Goal: Task Accomplishment & Management: Manage account settings

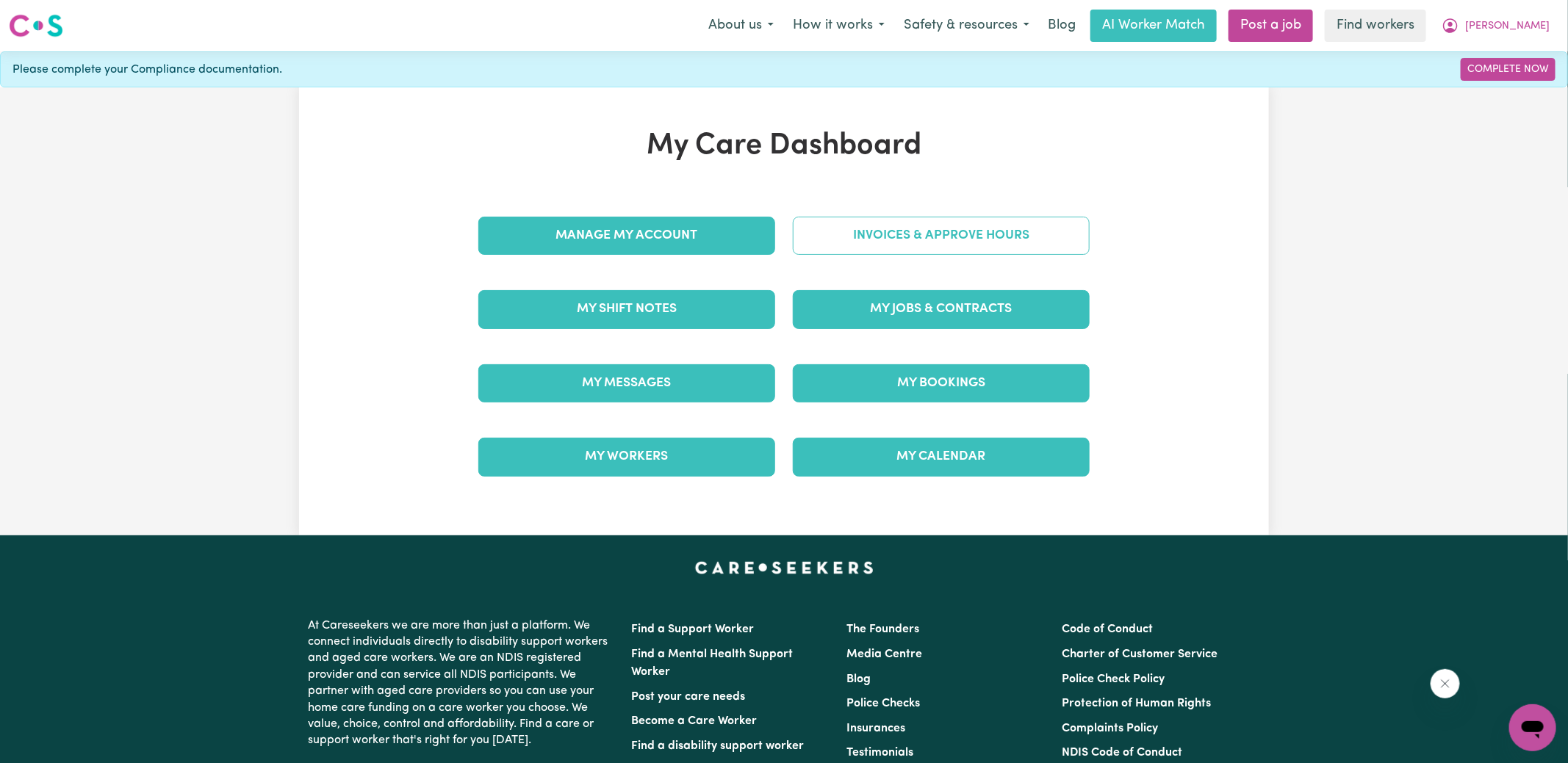
click at [857, 228] on link "Invoices & Approve Hours" at bounding box center [941, 236] width 297 height 38
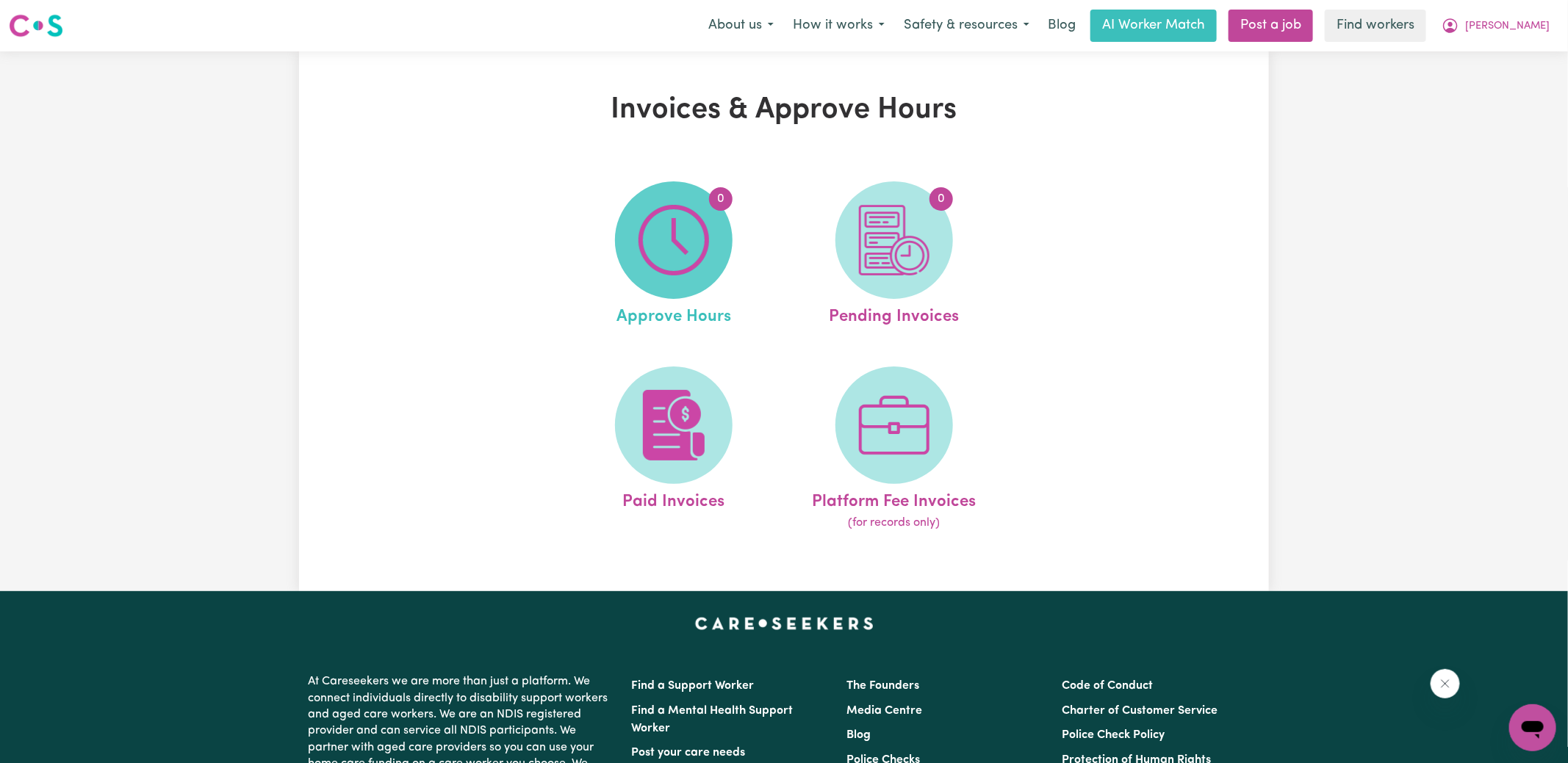
click at [657, 265] on img at bounding box center [673, 240] width 71 height 71
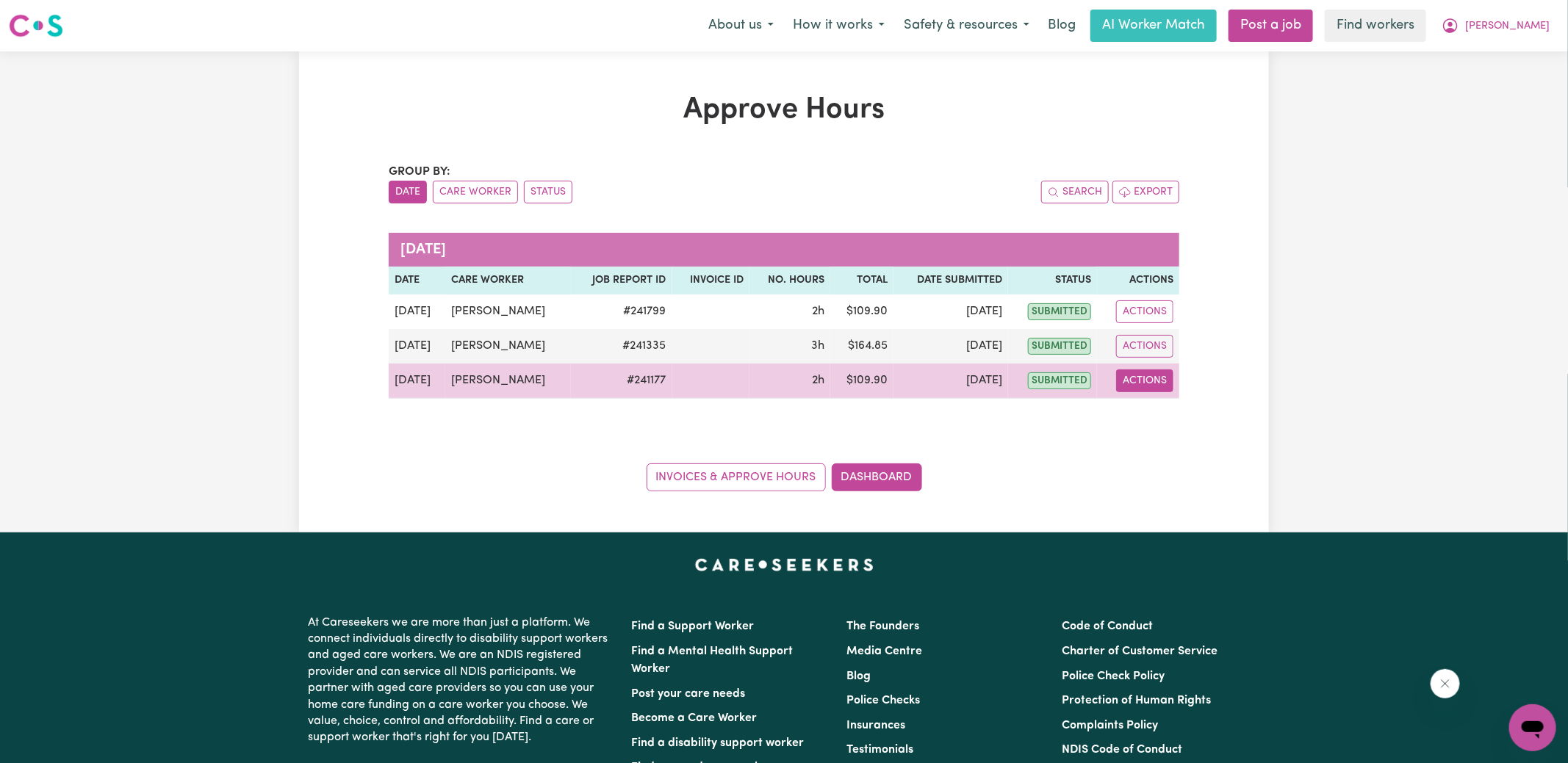
click at [1143, 376] on button "Actions" at bounding box center [1144, 380] width 58 height 23
click at [1174, 408] on link "View Job Report" at bounding box center [1179, 414] width 126 height 29
select select "pm"
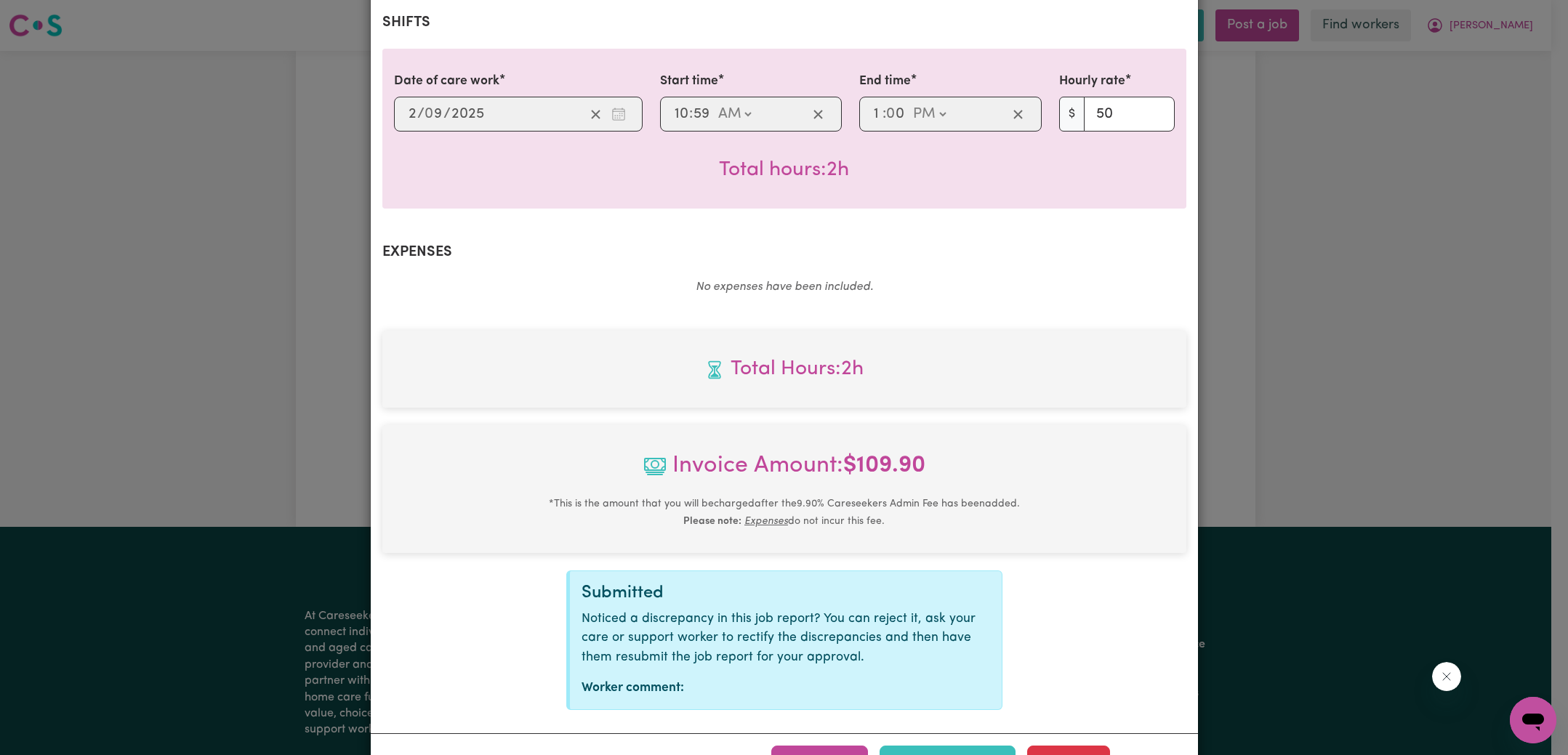
scroll to position [362, 0]
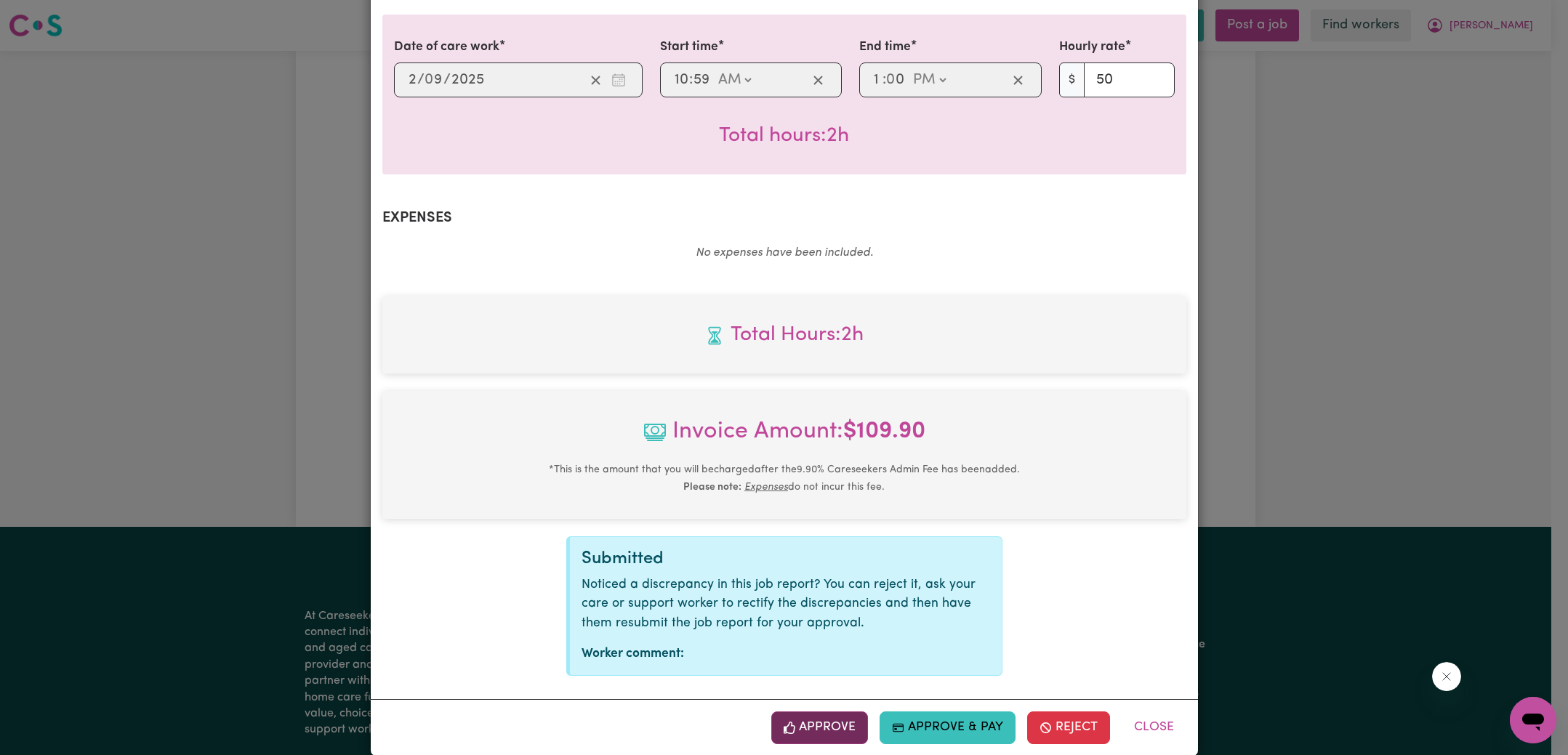
click at [822, 711] on button "Approve" at bounding box center [819, 727] width 97 height 32
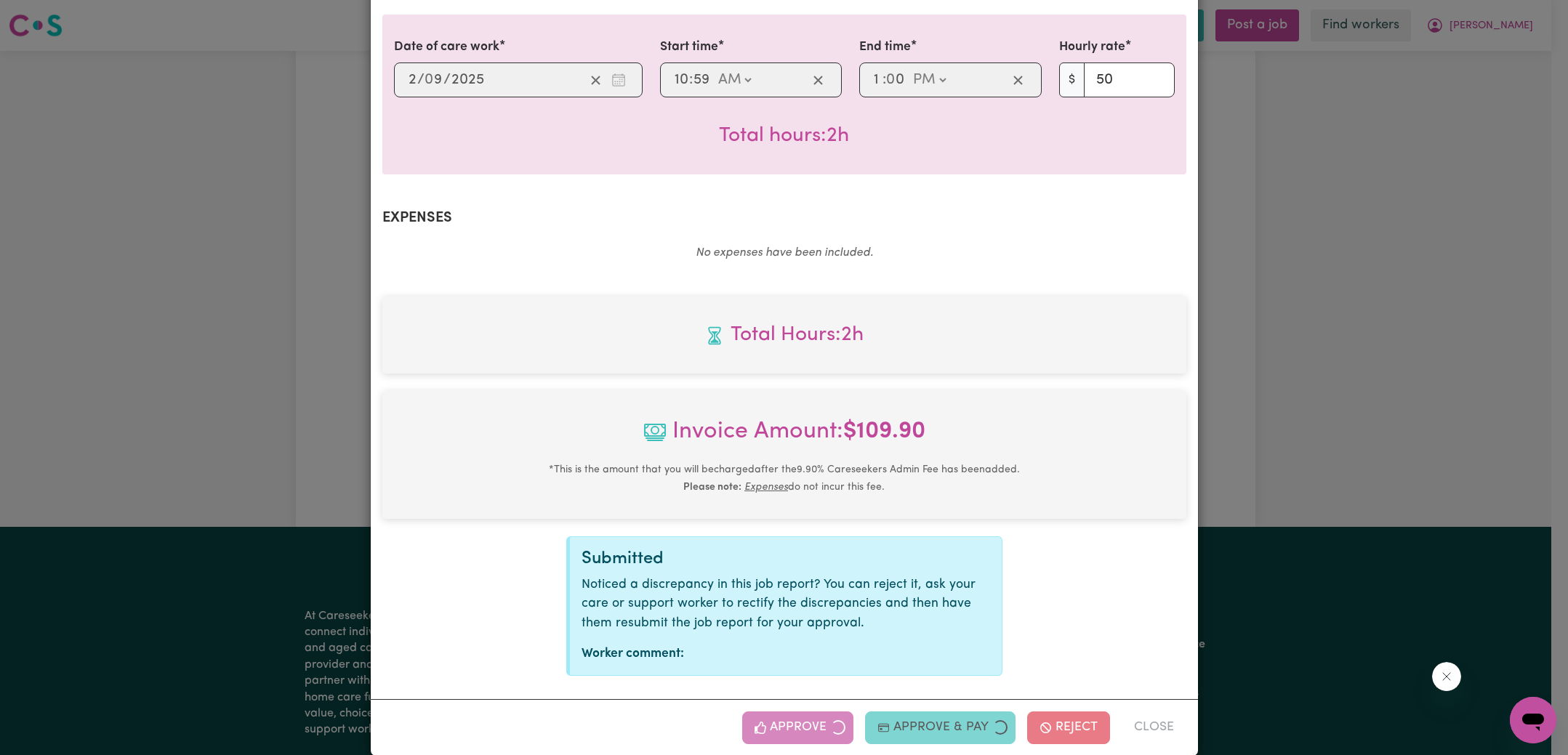
click at [1218, 379] on div "Job Report # 241177 - [PERSON_NAME] Summary Job report # 241177 Client name: [P…" at bounding box center [784, 377] width 1568 height 755
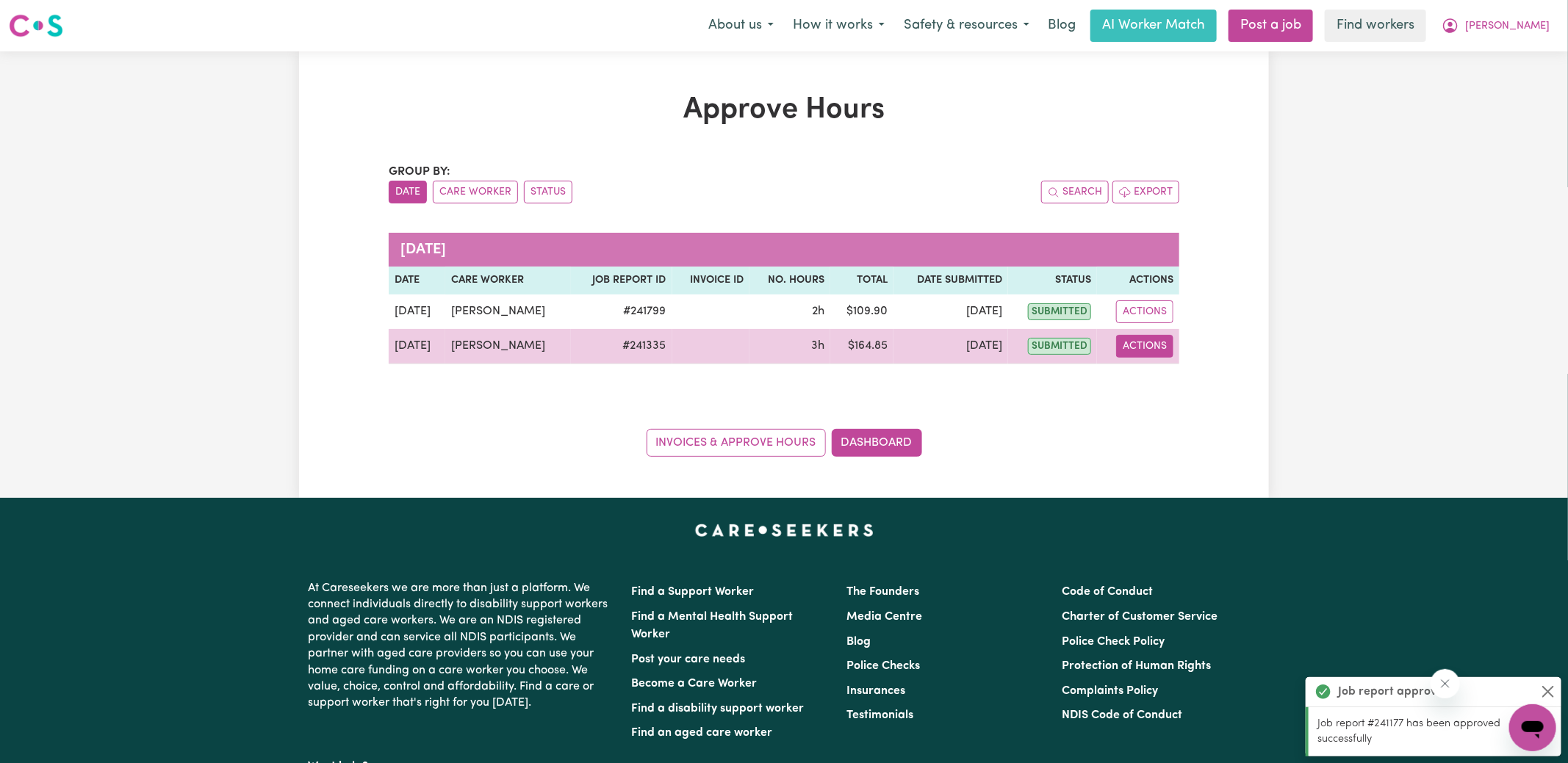
click at [1144, 344] on button "Actions" at bounding box center [1144, 346] width 58 height 23
click at [1160, 381] on link "View Job Report" at bounding box center [1179, 379] width 126 height 29
select select "pm"
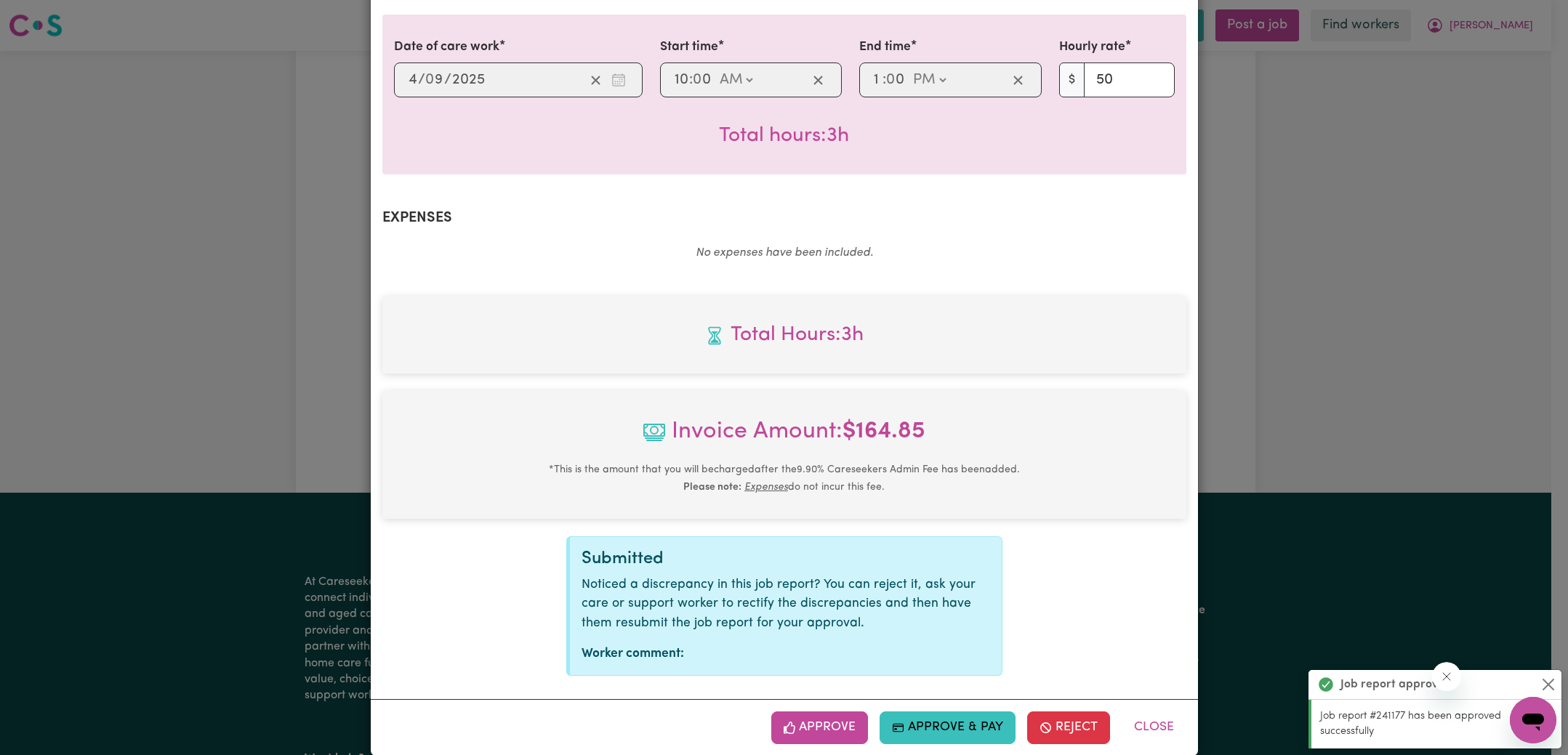
click at [801, 699] on div "Approve Approve & Pay Reject Close" at bounding box center [784, 727] width 827 height 56
click at [848, 711] on button "Approve" at bounding box center [819, 727] width 97 height 32
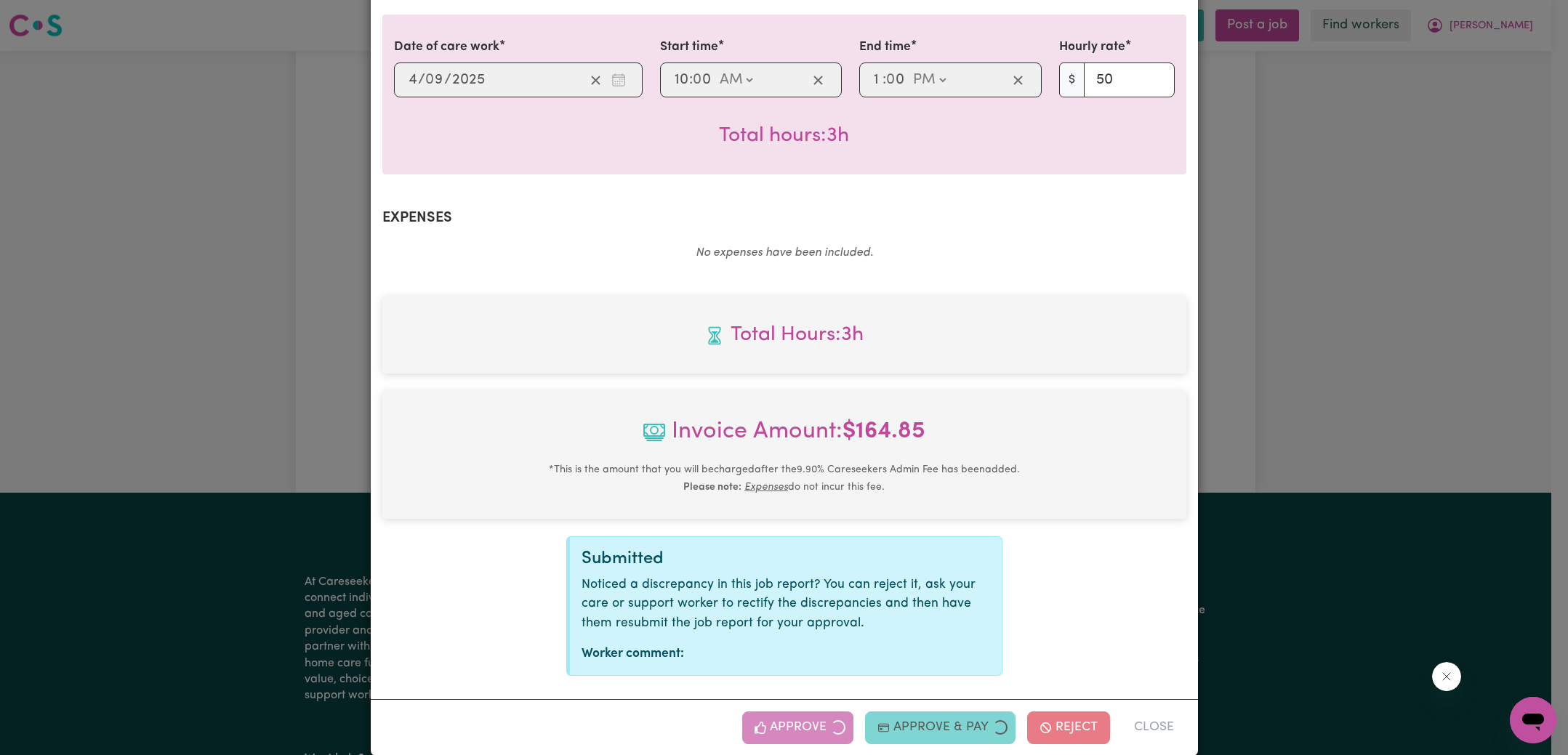
click at [1448, 110] on div "Job Report # 241335 - [PERSON_NAME] Summary Job report # 241335 Client name: [P…" at bounding box center [784, 377] width 1568 height 755
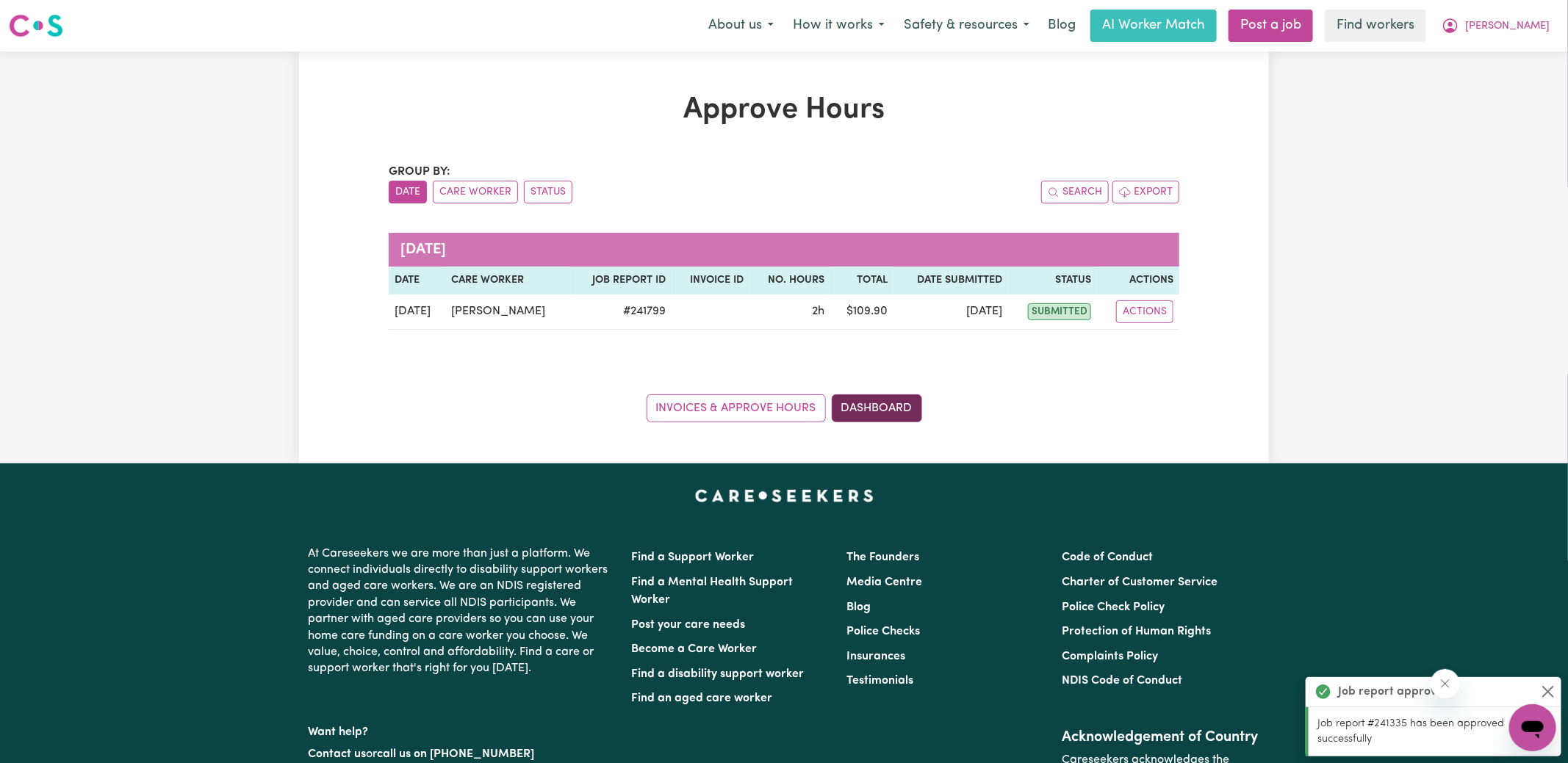
click at [902, 417] on link "Dashboard" at bounding box center [877, 408] width 90 height 28
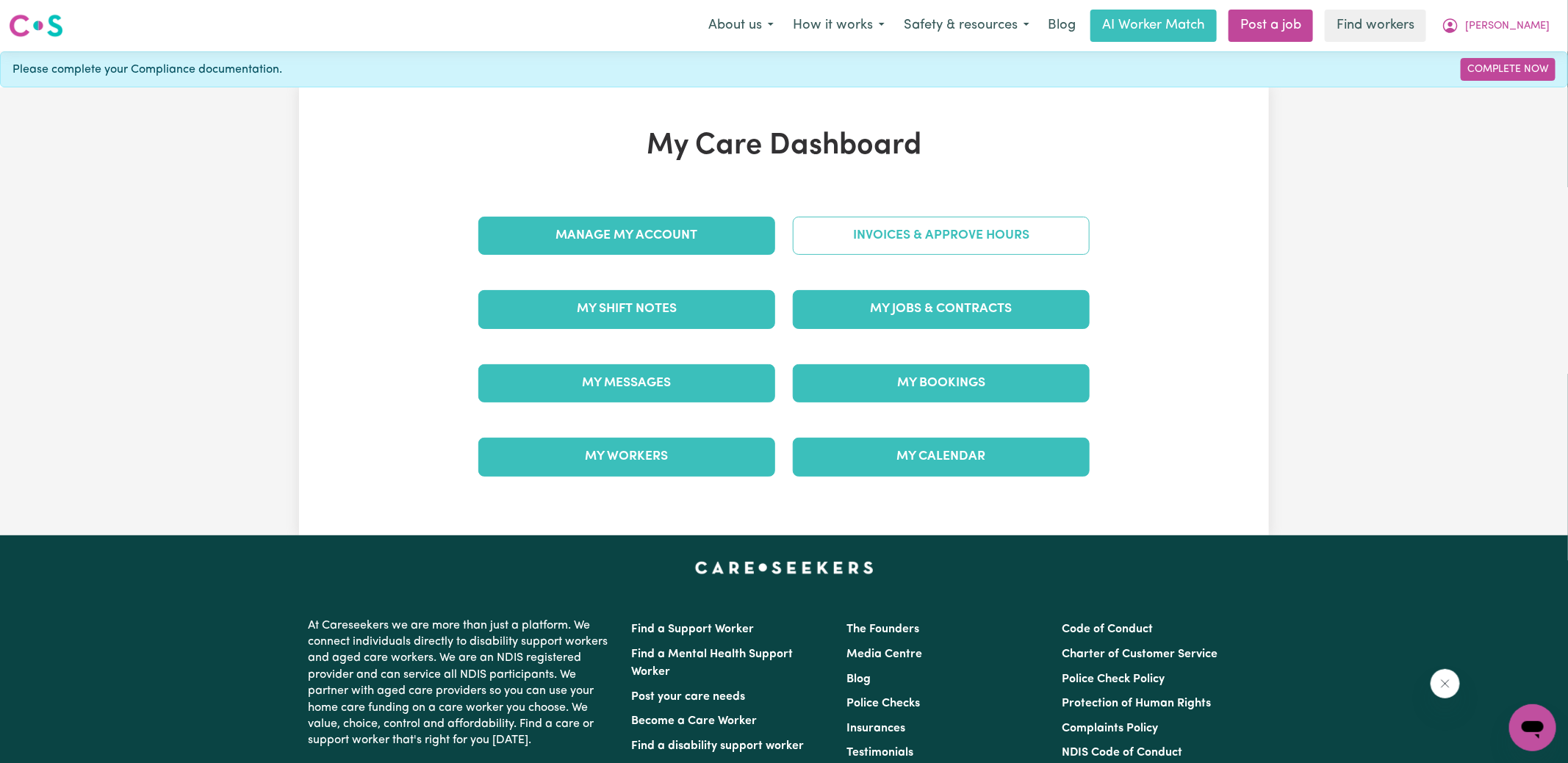
click at [891, 237] on link "Invoices & Approve Hours" at bounding box center [941, 236] width 297 height 38
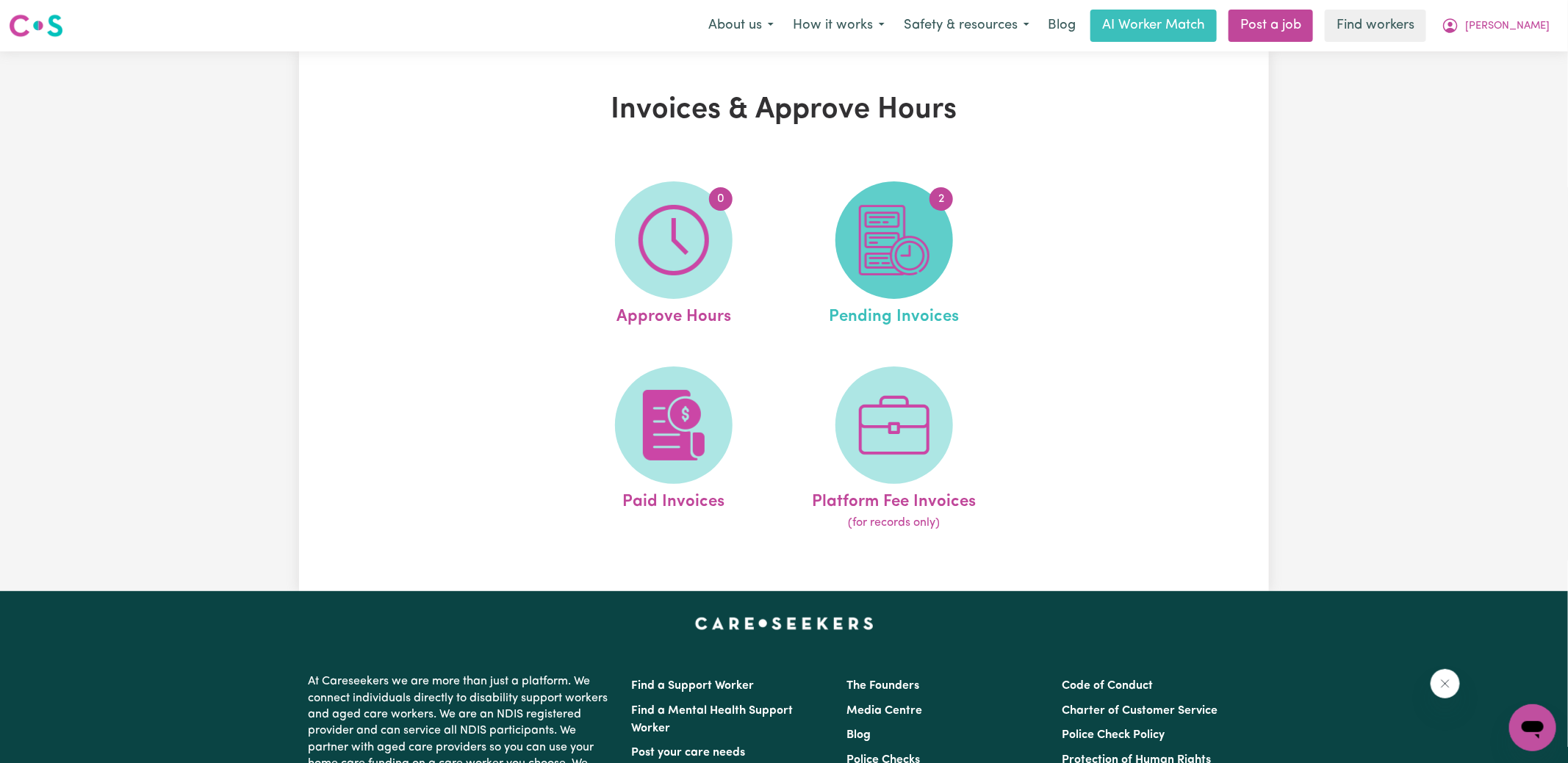
click at [902, 259] on img at bounding box center [894, 240] width 71 height 71
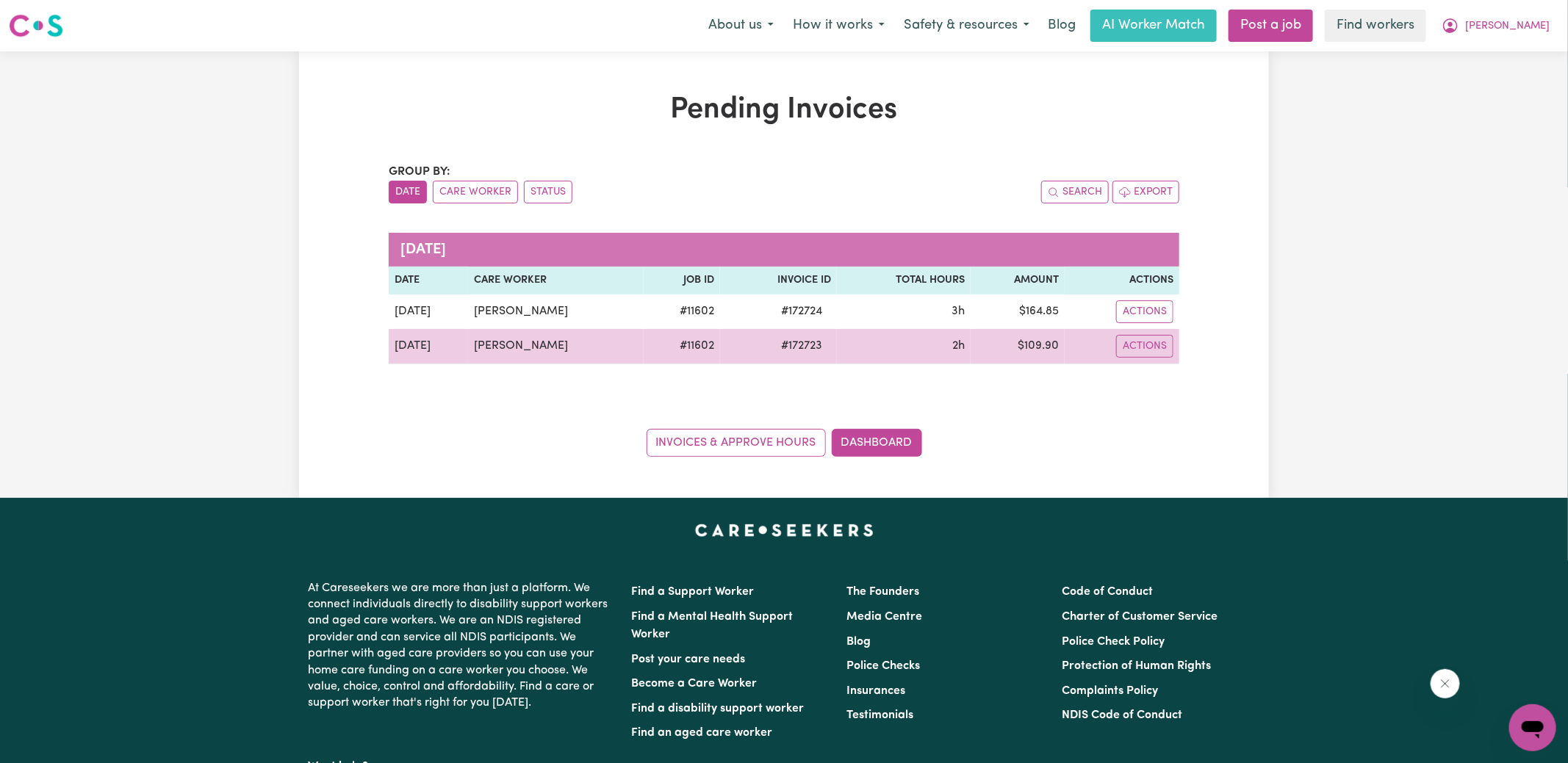
click at [810, 343] on span "# 172723" at bounding box center [802, 345] width 58 height 18
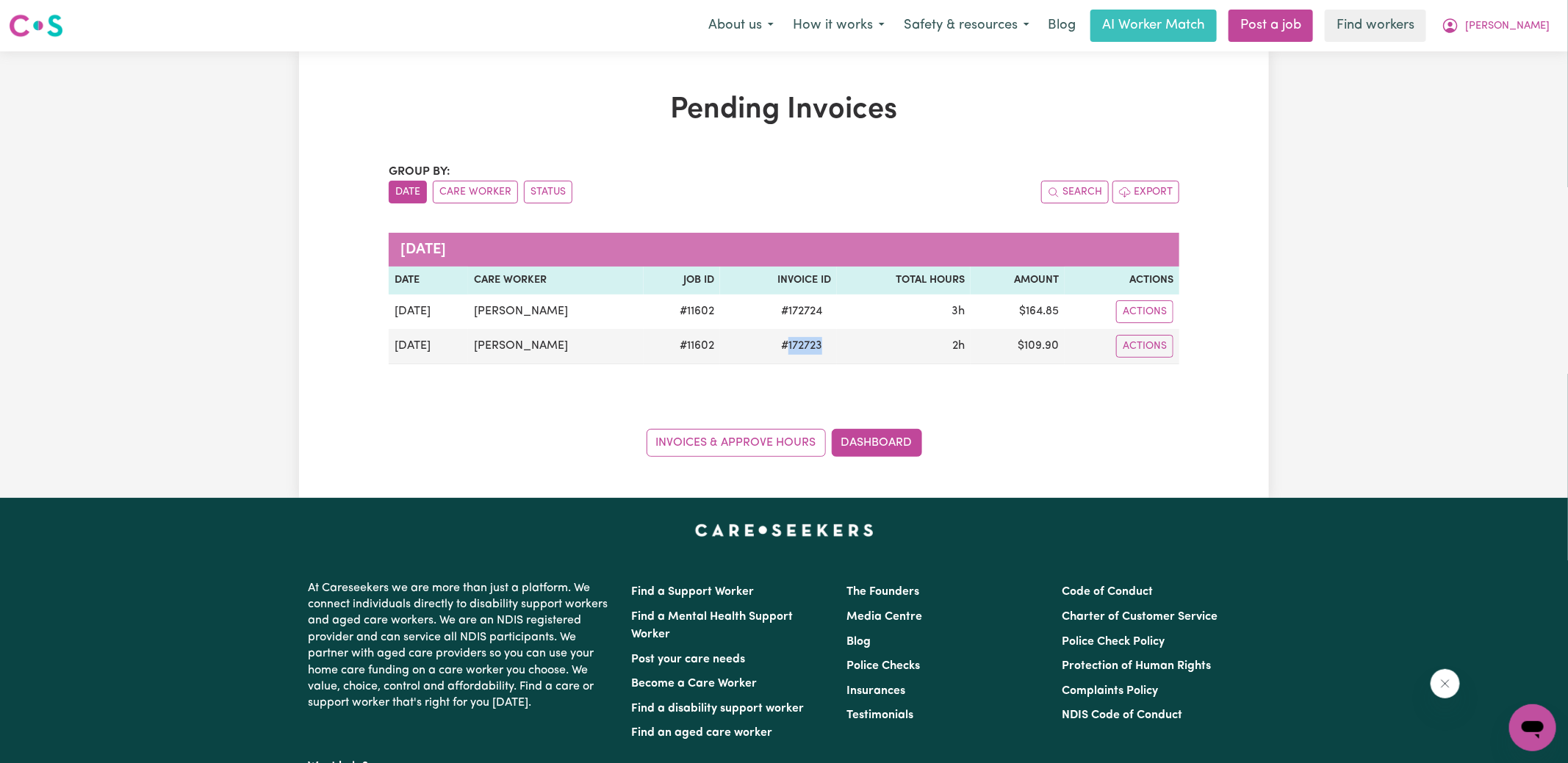
copy span "172723"
drag, startPoint x: 804, startPoint y: 377, endPoint x: 807, endPoint y: 367, distance: 10.4
click at [805, 377] on div "Group by: Date Care Worker Status Search Export [DATE] Date Care Worker Job ID …" at bounding box center [784, 310] width 791 height 294
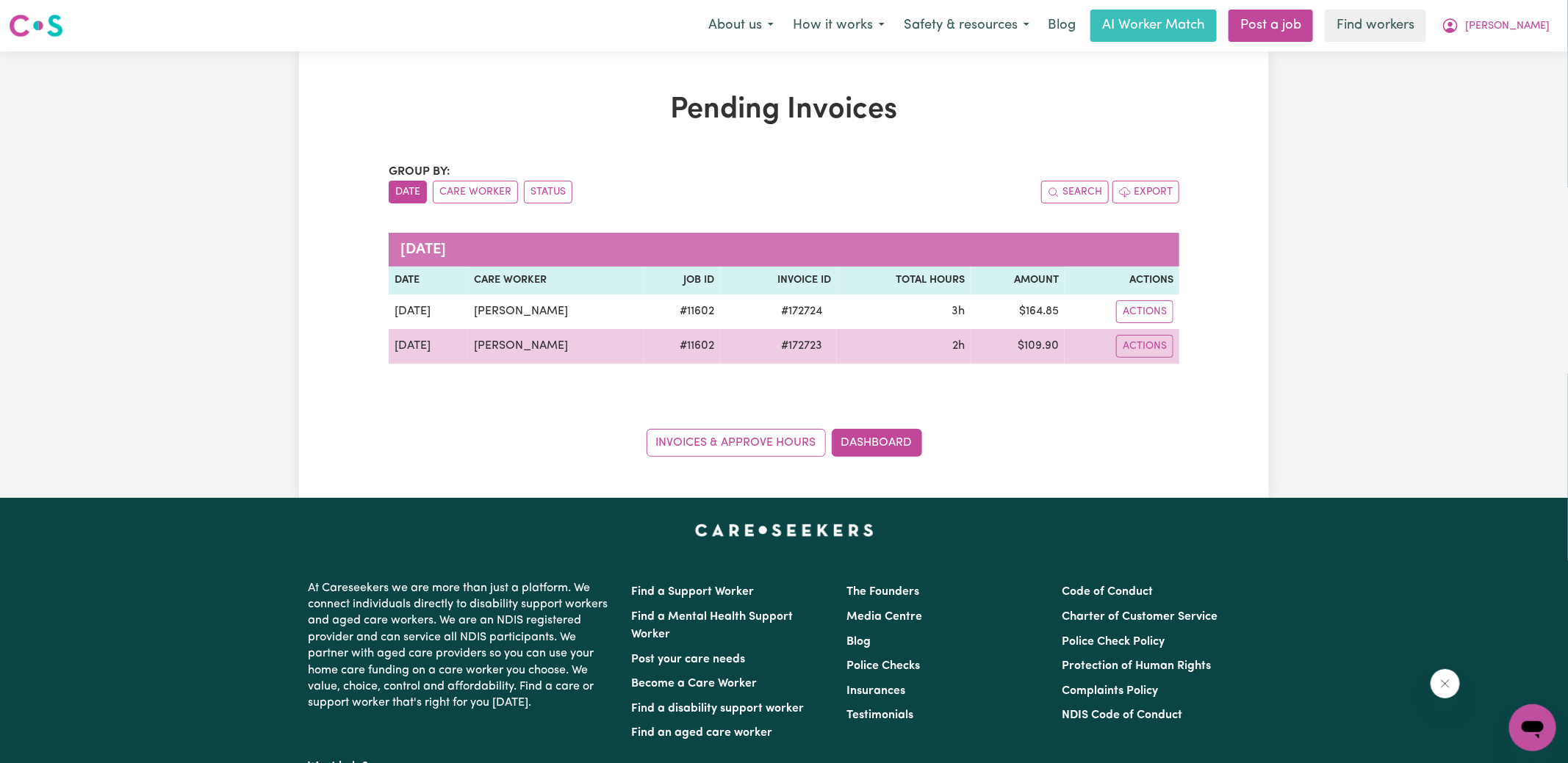
click at [810, 342] on span "# 172723" at bounding box center [802, 345] width 58 height 18
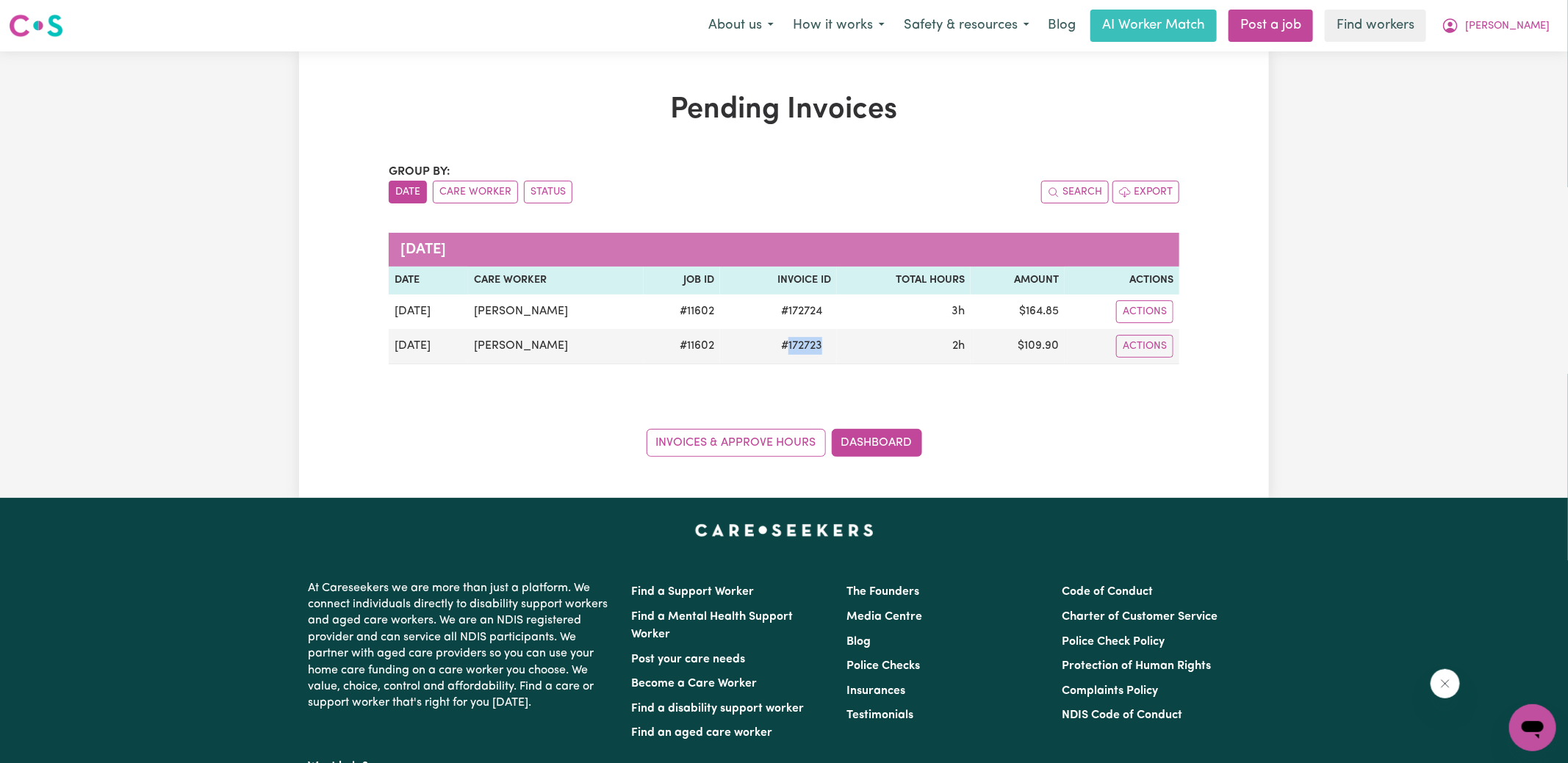
copy span "172723"
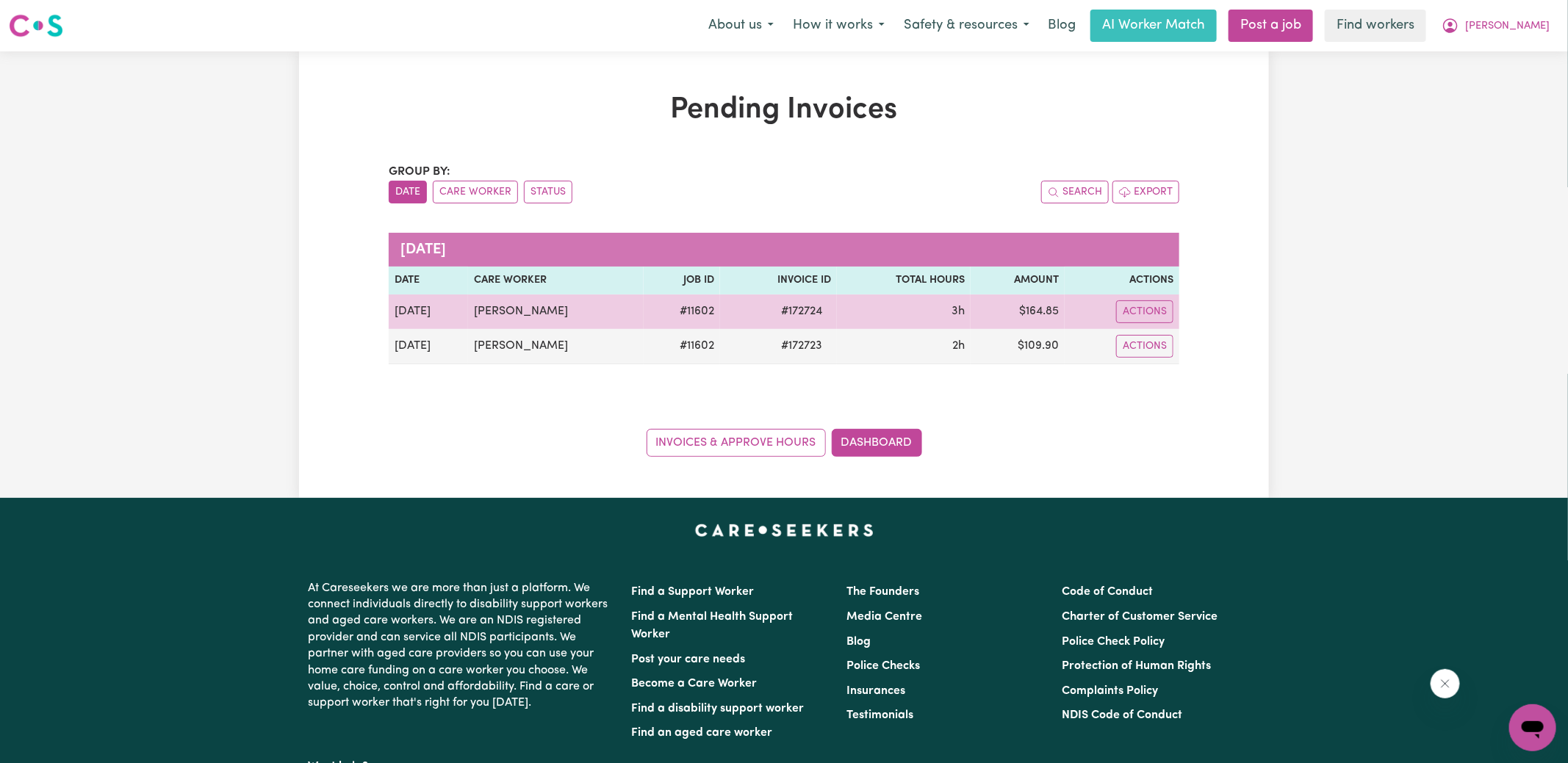
click at [807, 317] on span "# 172724" at bounding box center [802, 311] width 58 height 18
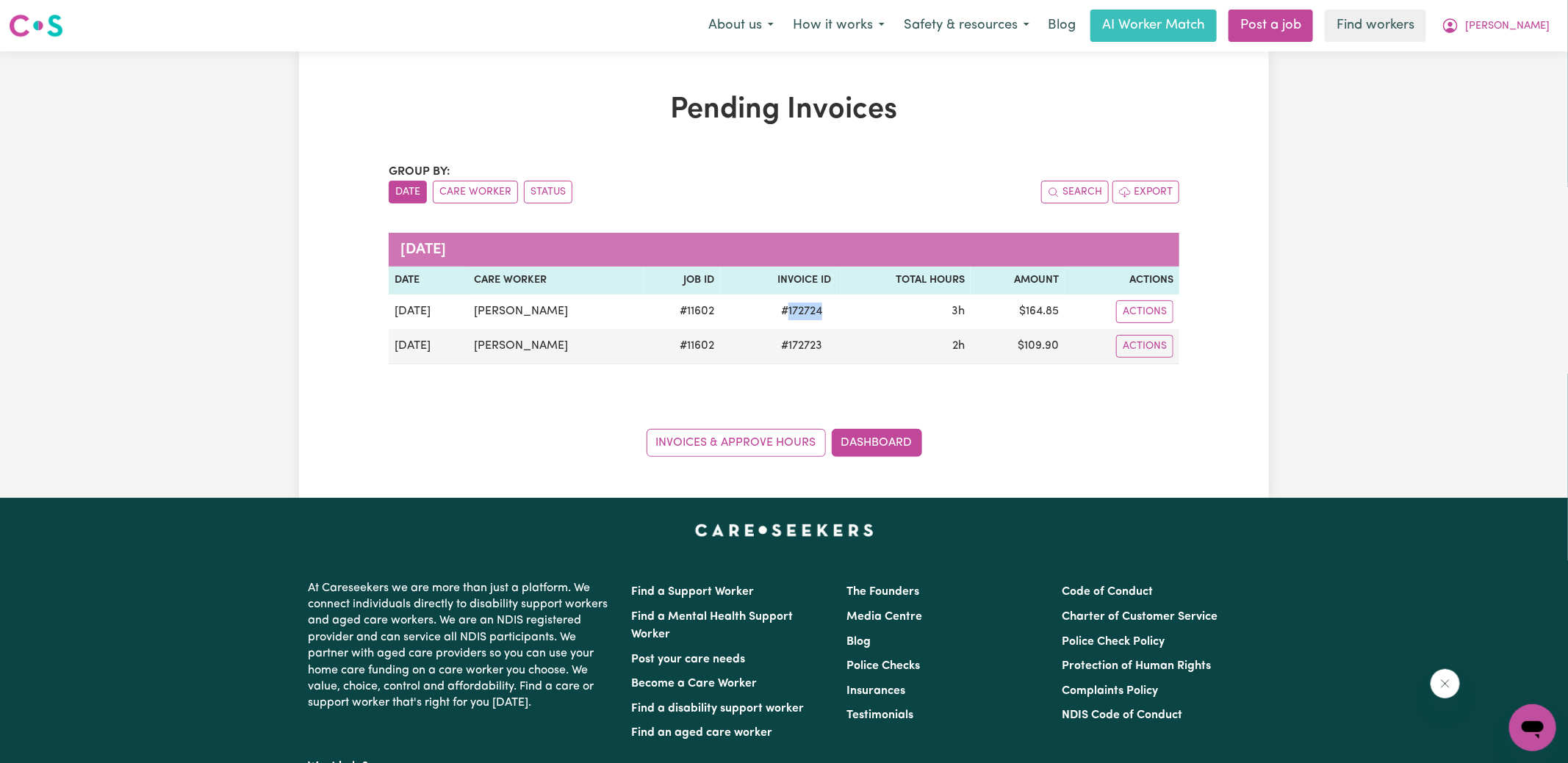
copy span "172724"
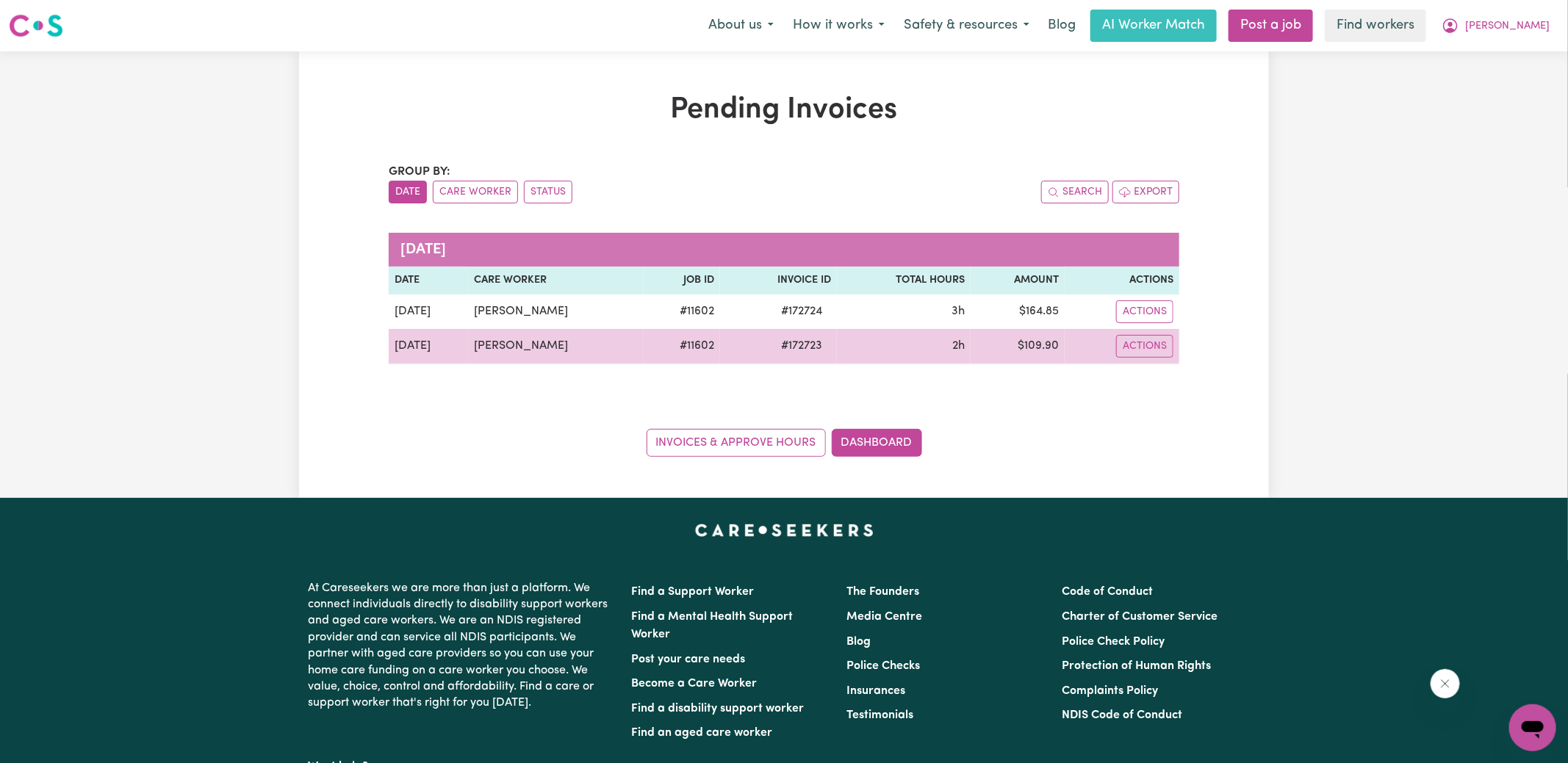
click at [1051, 345] on td "$ 109.90" at bounding box center [1017, 347] width 94 height 35
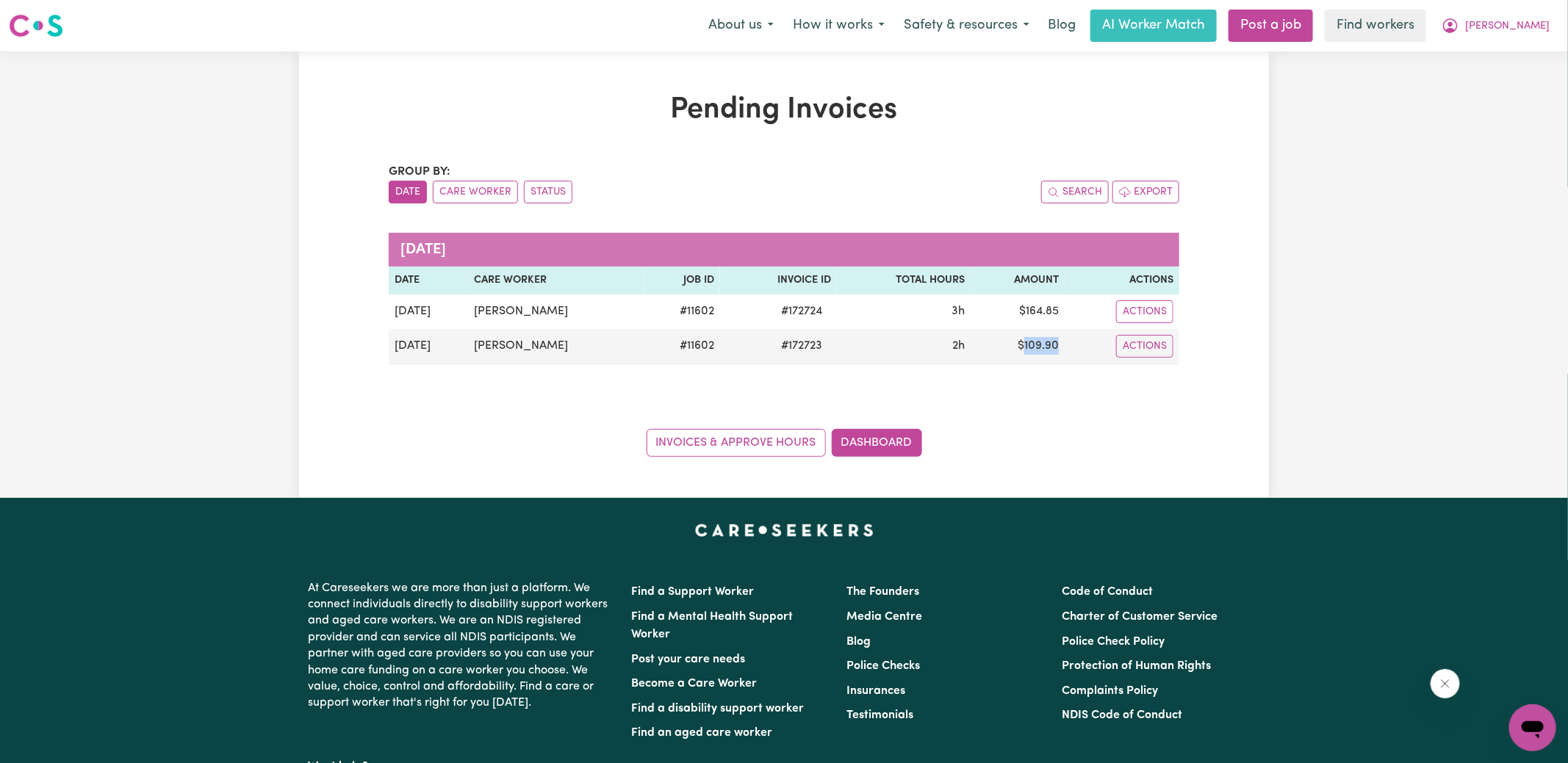
copy td "109.90"
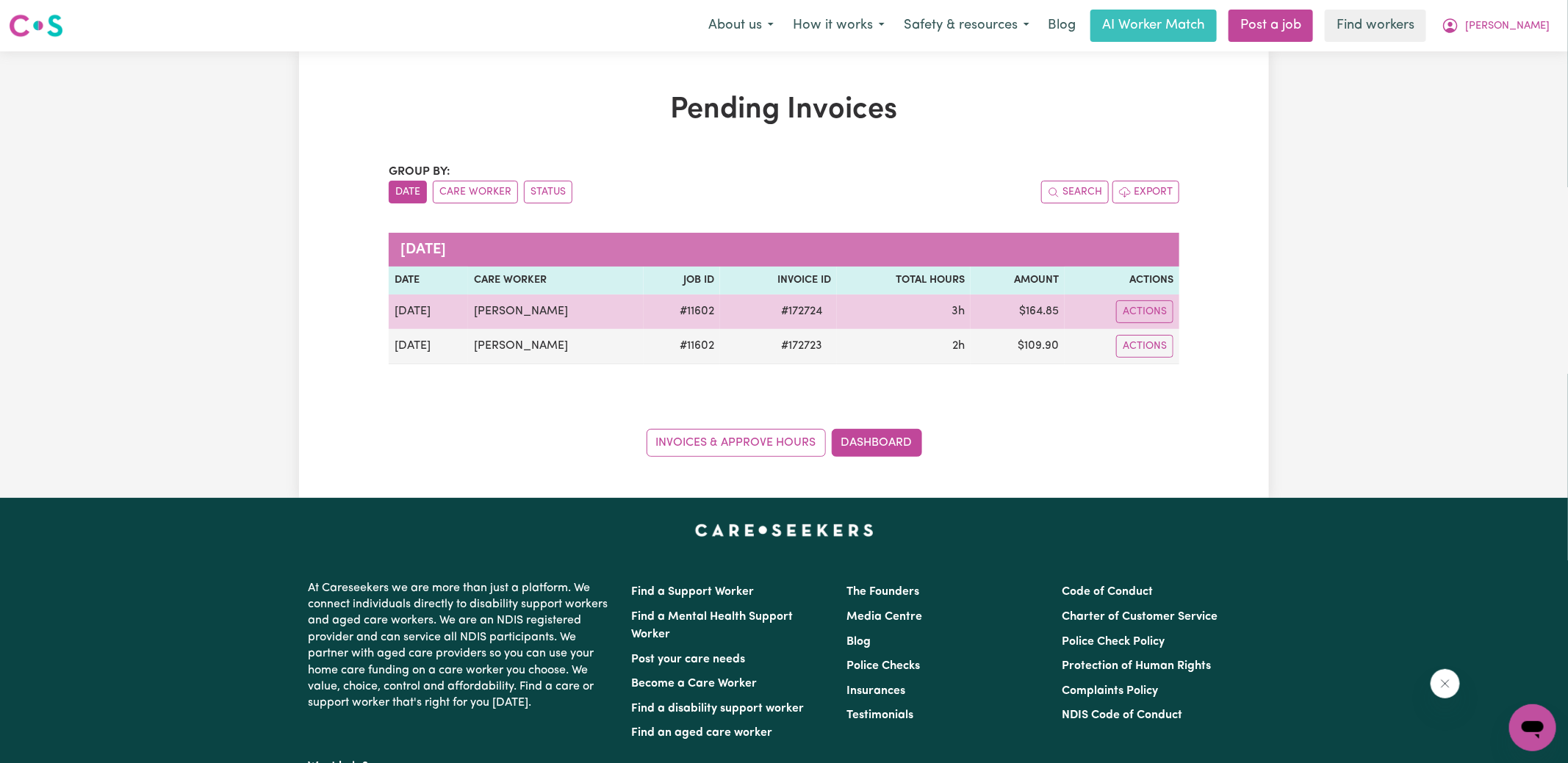
click at [1045, 312] on td "$ 164.85" at bounding box center [1017, 311] width 94 height 34
click at [1044, 312] on td "$ 164.85" at bounding box center [1017, 311] width 94 height 34
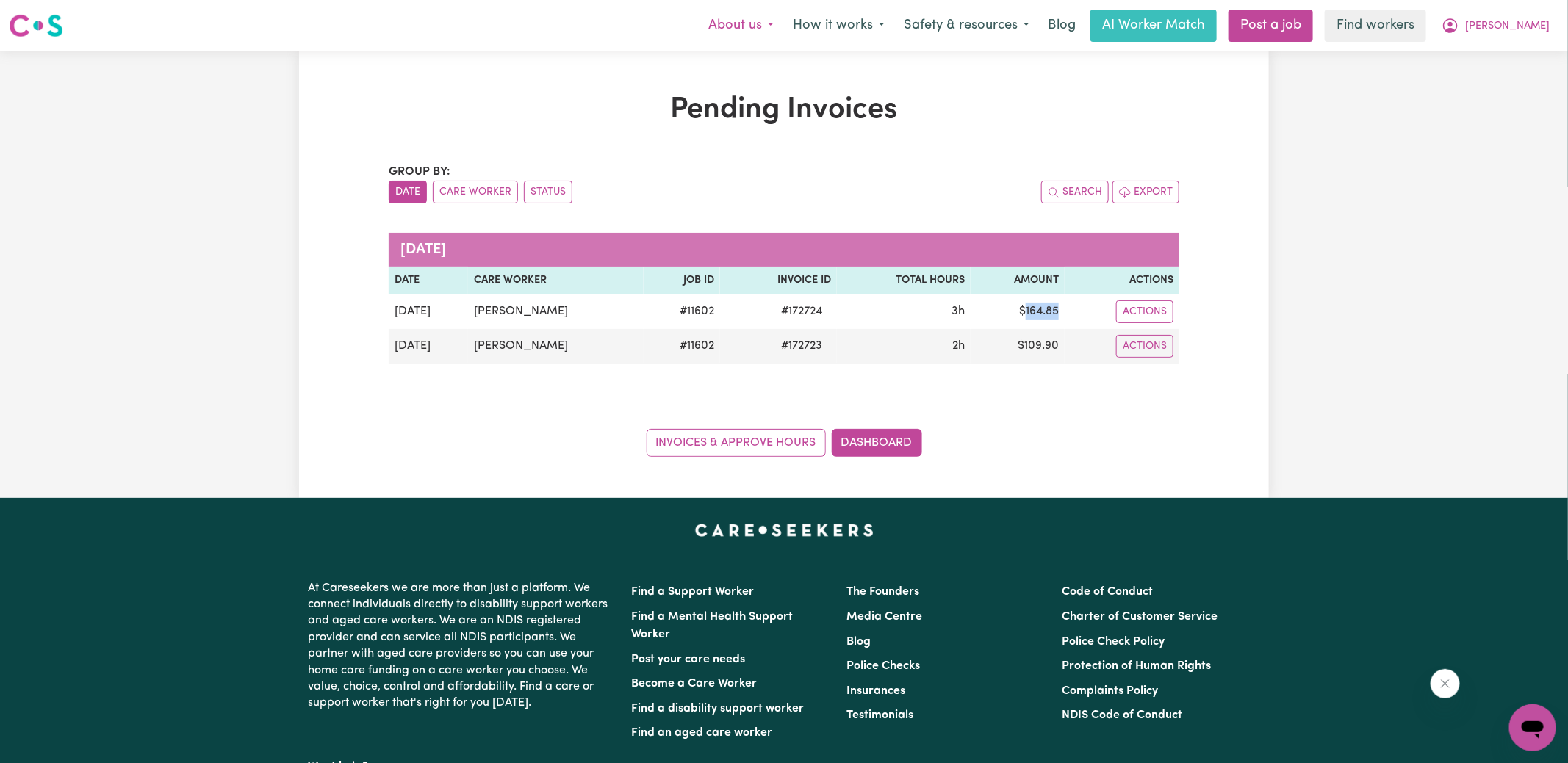
copy td "164.85"
click at [1459, 28] on icon "My Account" at bounding box center [1450, 25] width 18 height 18
click at [1483, 90] on link "Logout" at bounding box center [1500, 84] width 116 height 28
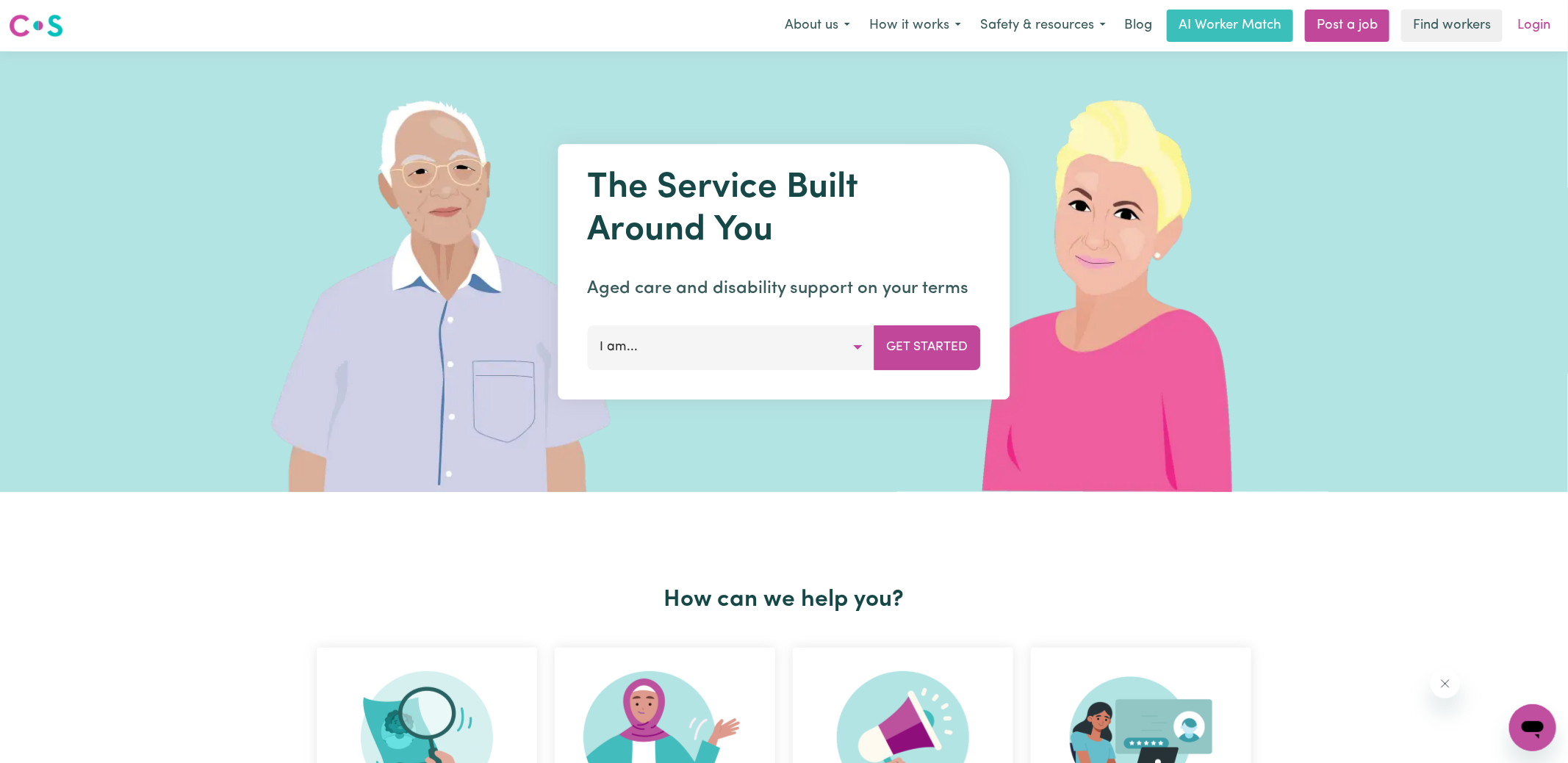
click at [1542, 29] on link "Login" at bounding box center [1533, 25] width 51 height 33
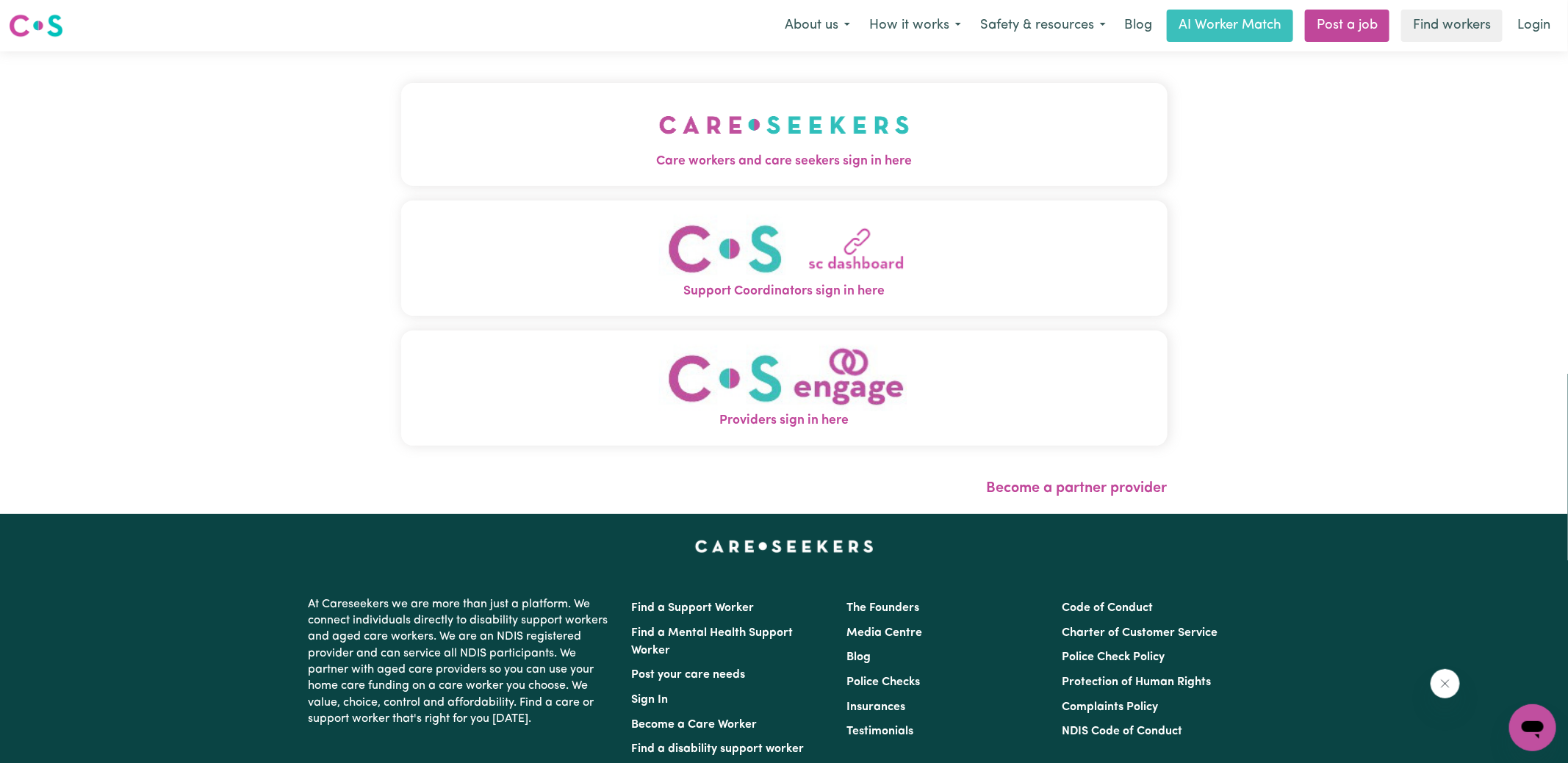
click at [852, 111] on img "Care workers and care seekers sign in here" at bounding box center [784, 124] width 250 height 54
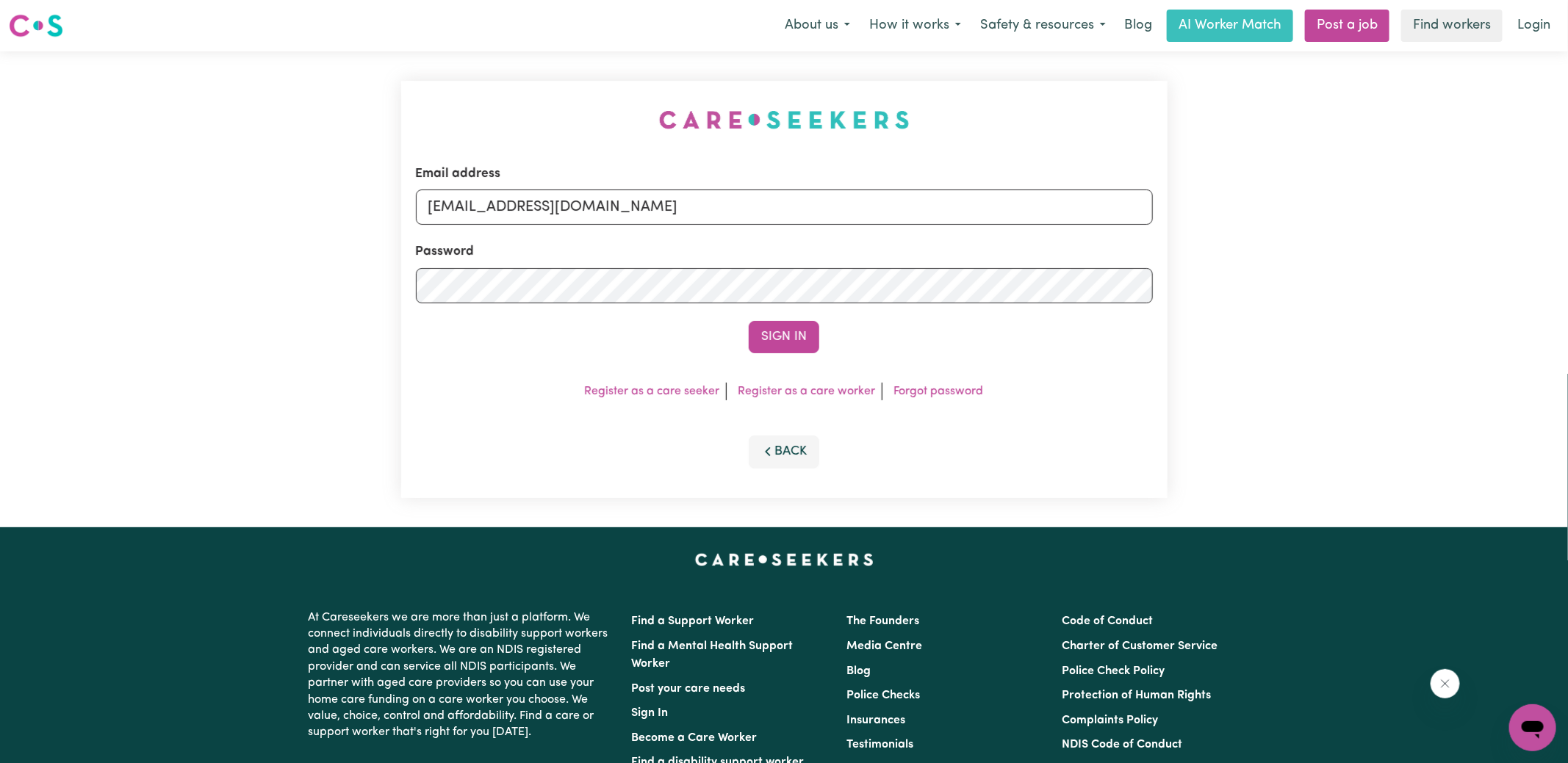
click at [653, 94] on div "Email address [EMAIL_ADDRESS][DOMAIN_NAME] Password Sign In Register as a care …" at bounding box center [784, 289] width 784 height 476
drag, startPoint x: 502, startPoint y: 208, endPoint x: 1605, endPoint y: 227, distance: 1103.2
click at [1567, 227] on html "Menu About us How it works Safety & resources Blog AI Worker Match Post a job F…" at bounding box center [784, 555] width 1568 height 1112
type input "[EMAIL_ADDRESS][DOMAIN_NAME]"
click at [748, 321] on button "Sign In" at bounding box center [783, 337] width 71 height 33
